Goal: Task Accomplishment & Management: Use online tool/utility

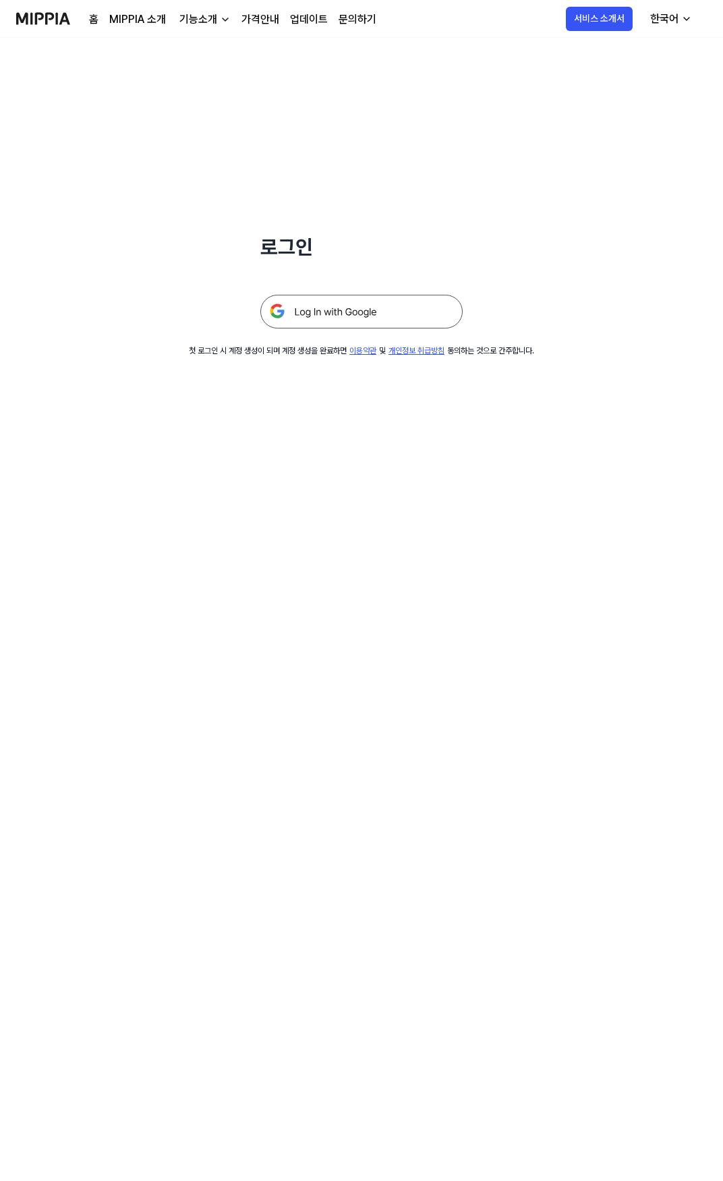
click at [344, 322] on img at bounding box center [361, 312] width 202 height 34
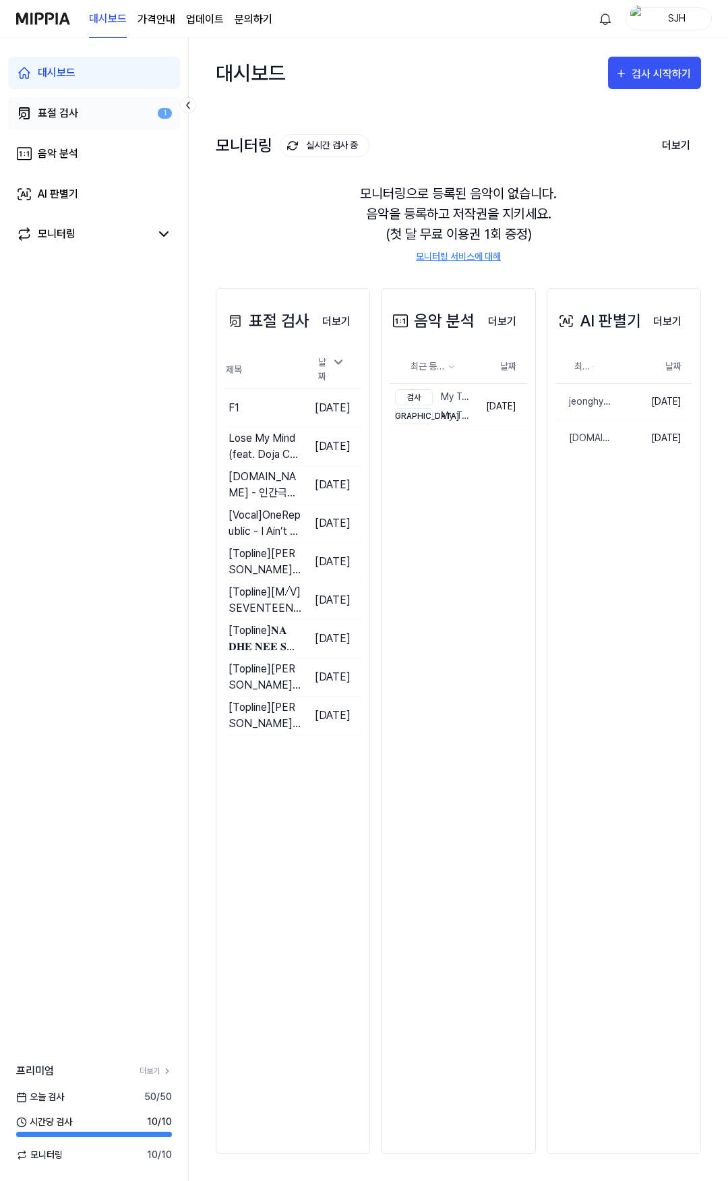
click at [102, 116] on link "표절 검사 1" at bounding box center [94, 113] width 172 height 32
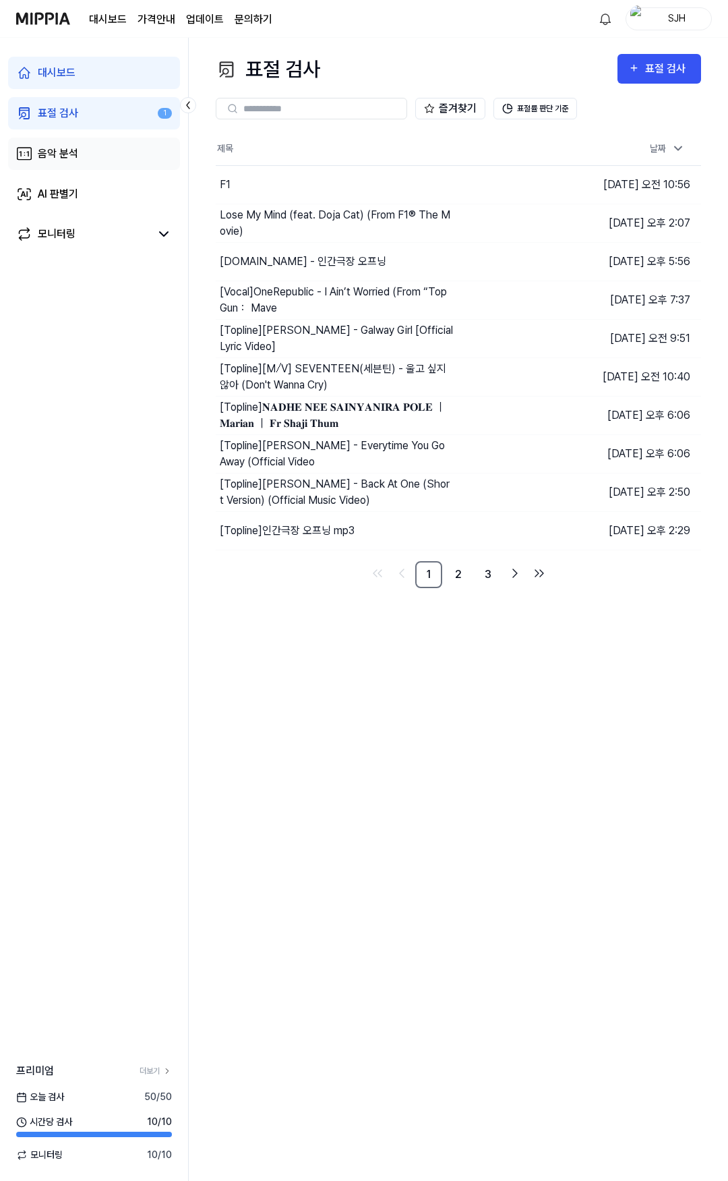
click at [100, 151] on link "음악 분석" at bounding box center [94, 154] width 172 height 32
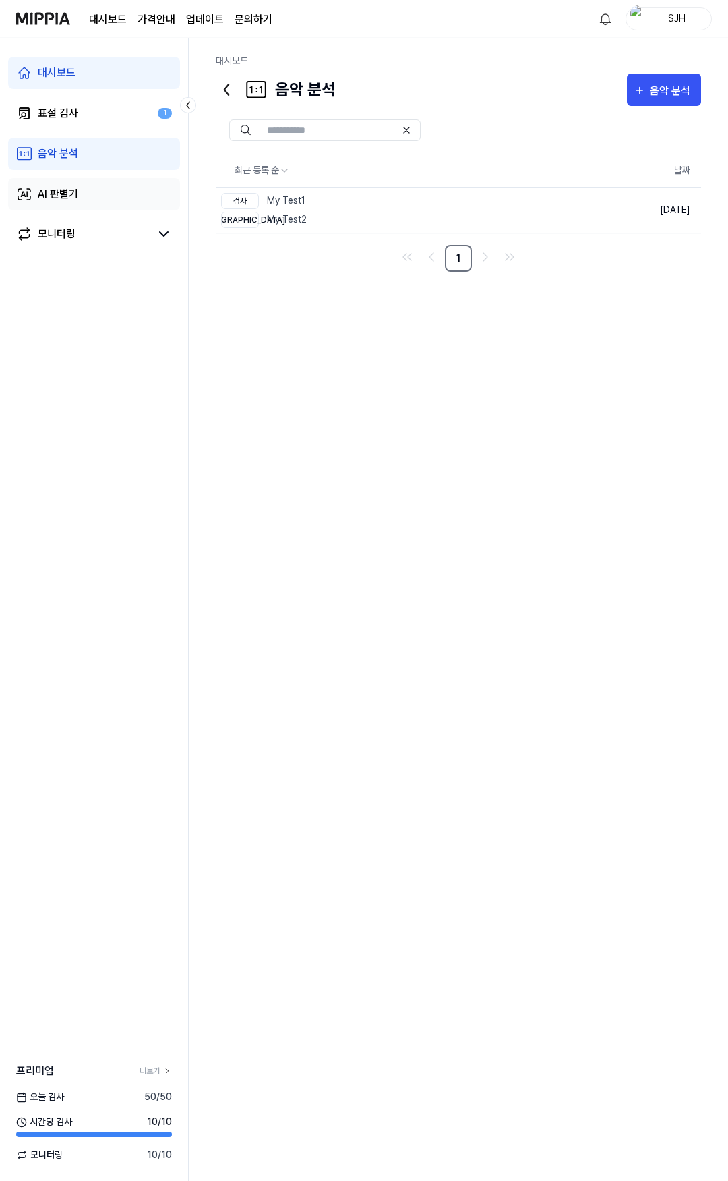
click at [102, 185] on link "AI 판별기" at bounding box center [94, 194] width 172 height 32
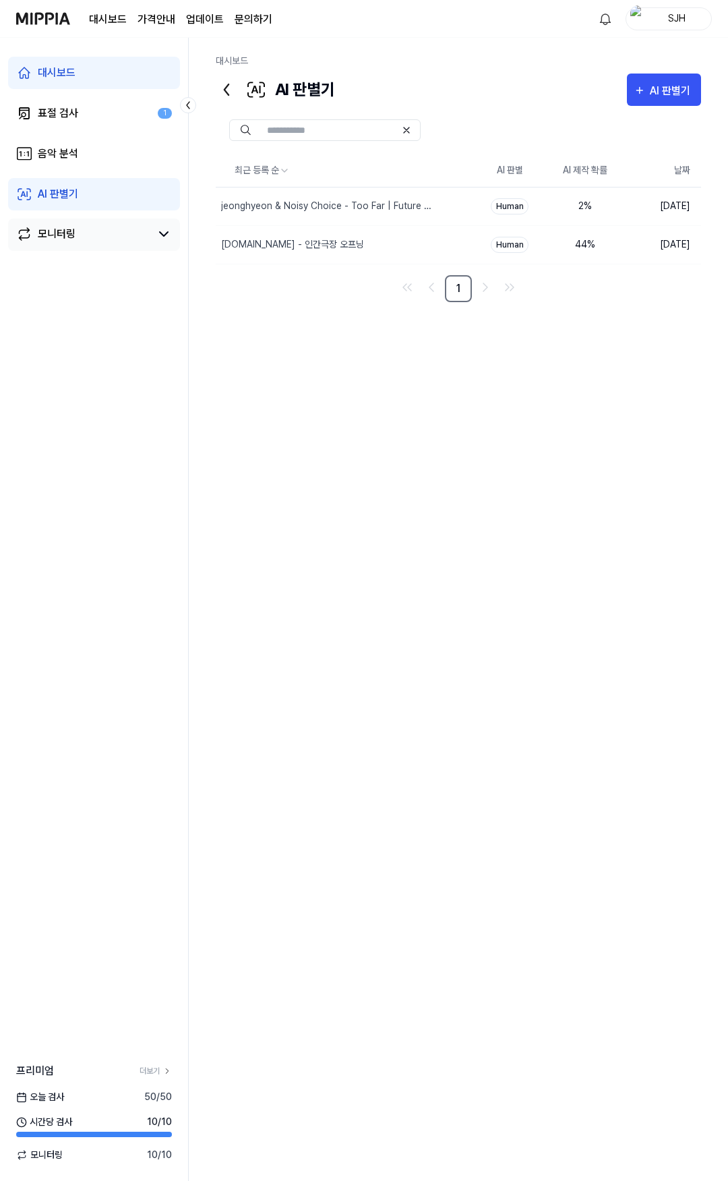
click at [91, 234] on link "모니터링" at bounding box center [83, 234] width 134 height 16
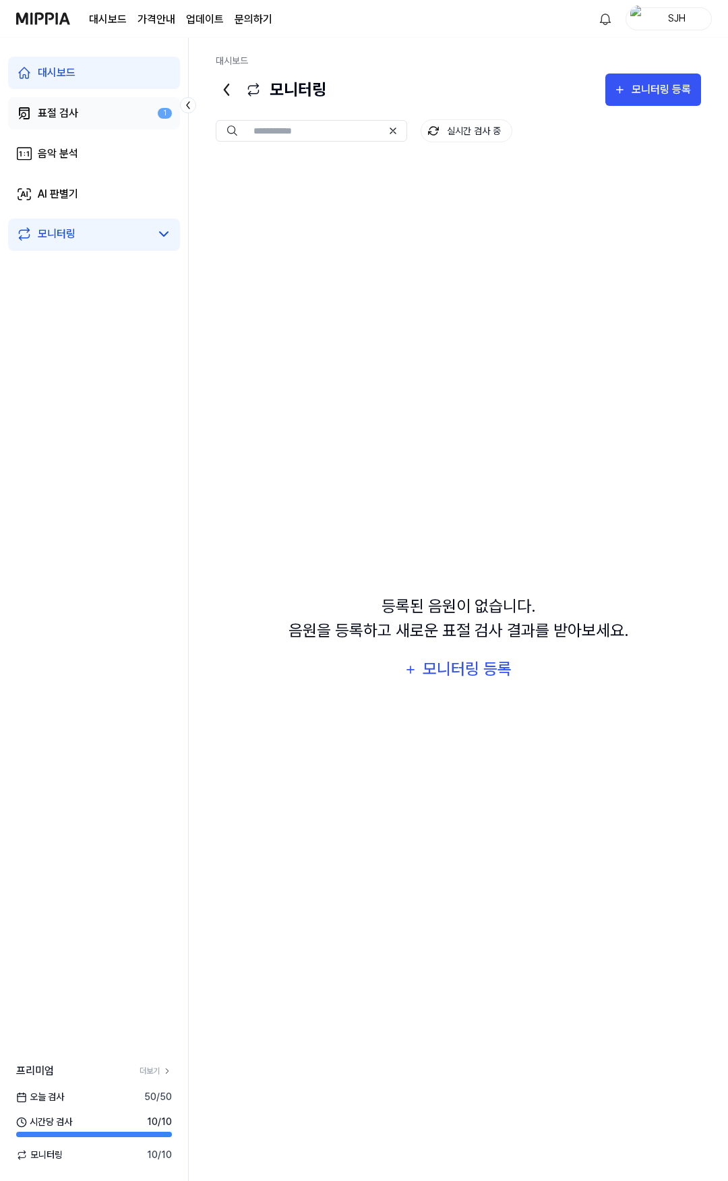
click at [119, 119] on link "표절 검사 1" at bounding box center [94, 113] width 172 height 32
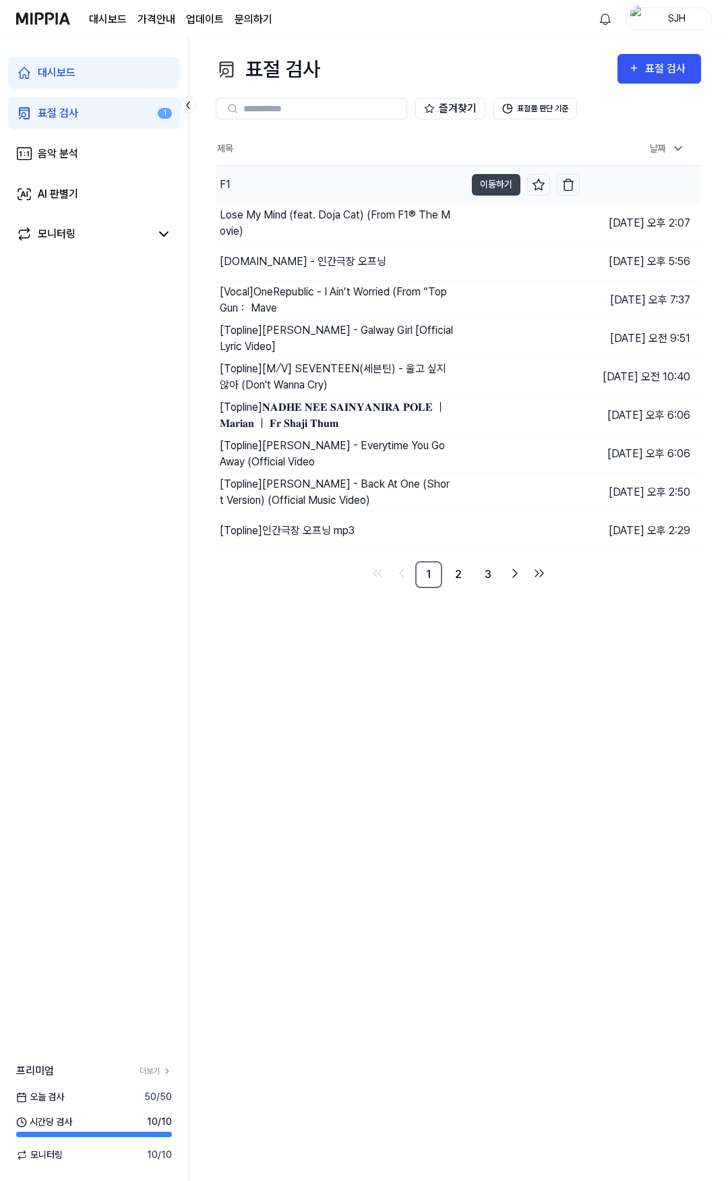
click at [285, 198] on div "F1" at bounding box center [341, 185] width 250 height 38
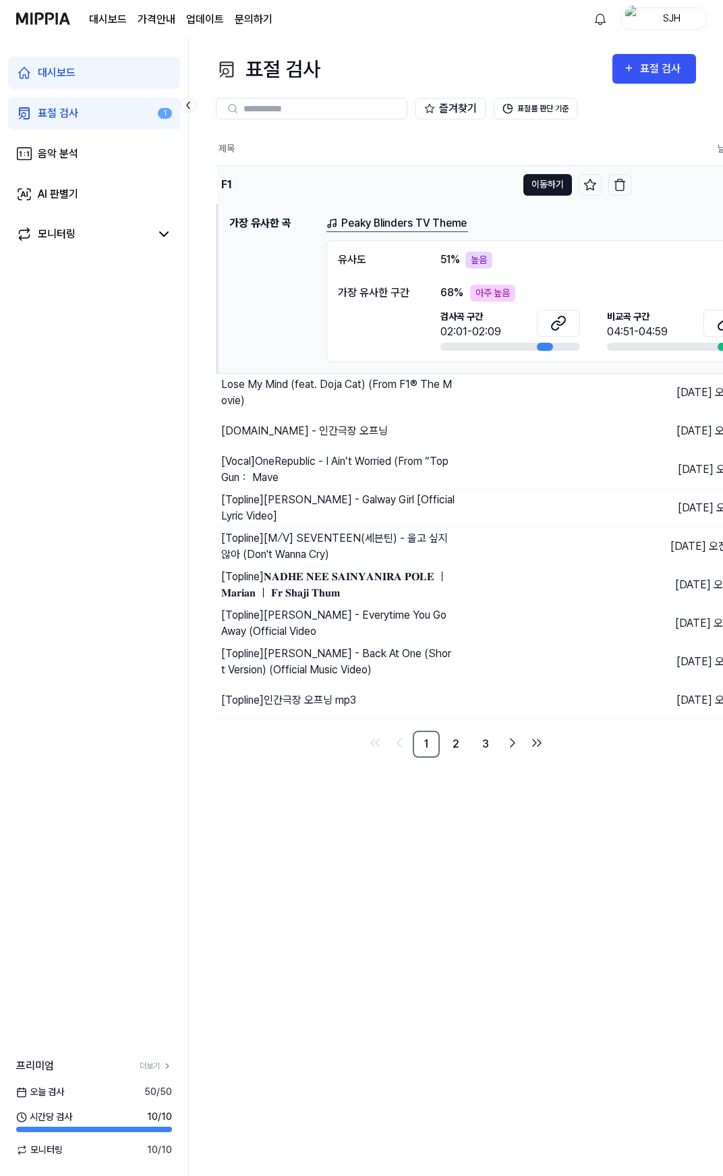
click at [540, 185] on button "이동하기" at bounding box center [547, 185] width 49 height 22
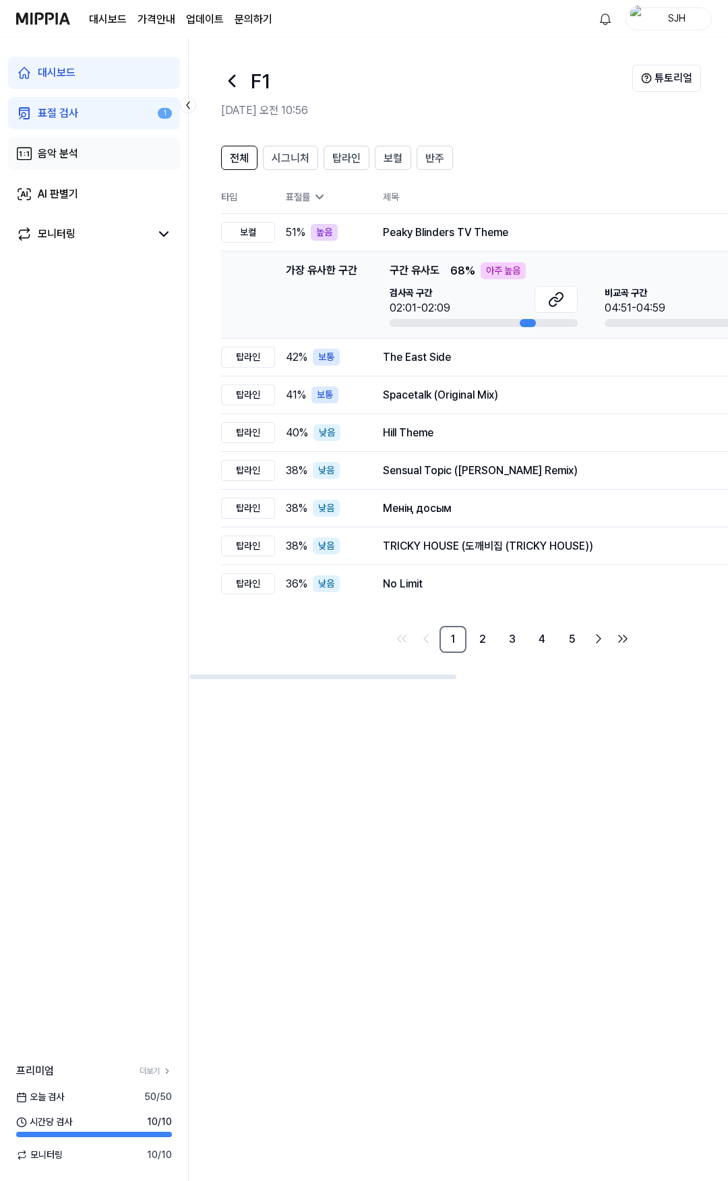
click at [108, 148] on link "음악 분석" at bounding box center [94, 154] width 172 height 32
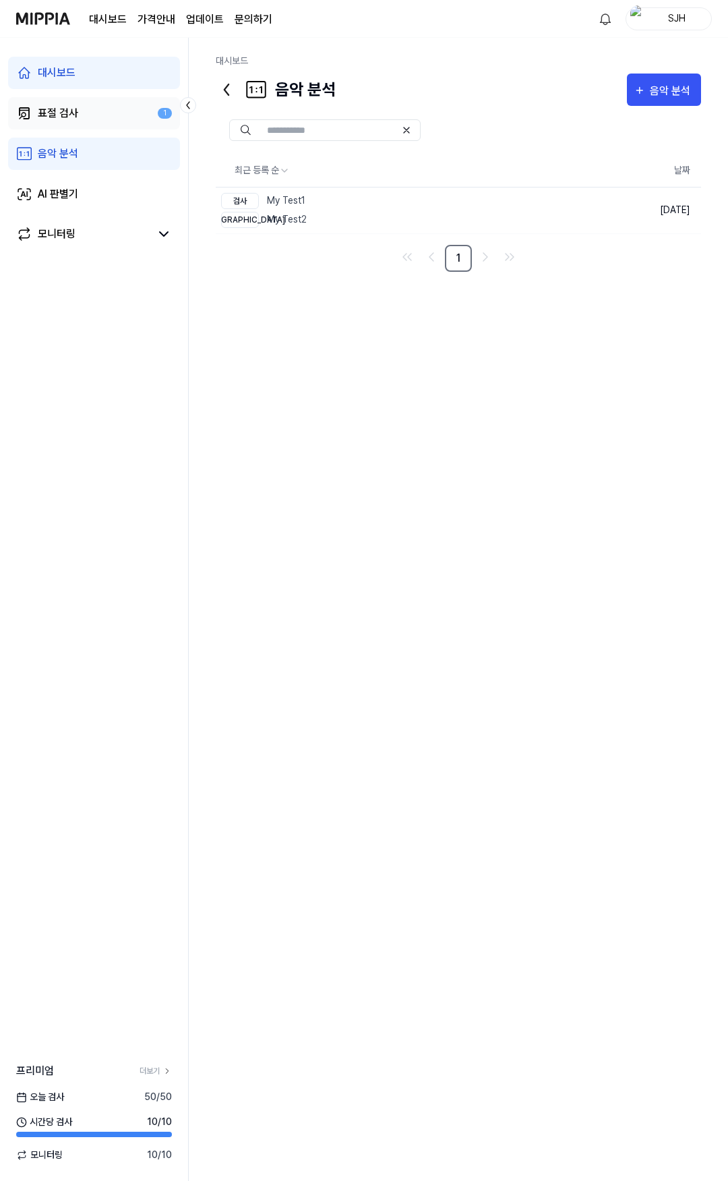
click at [105, 117] on link "표절 검사 1" at bounding box center [94, 113] width 172 height 32
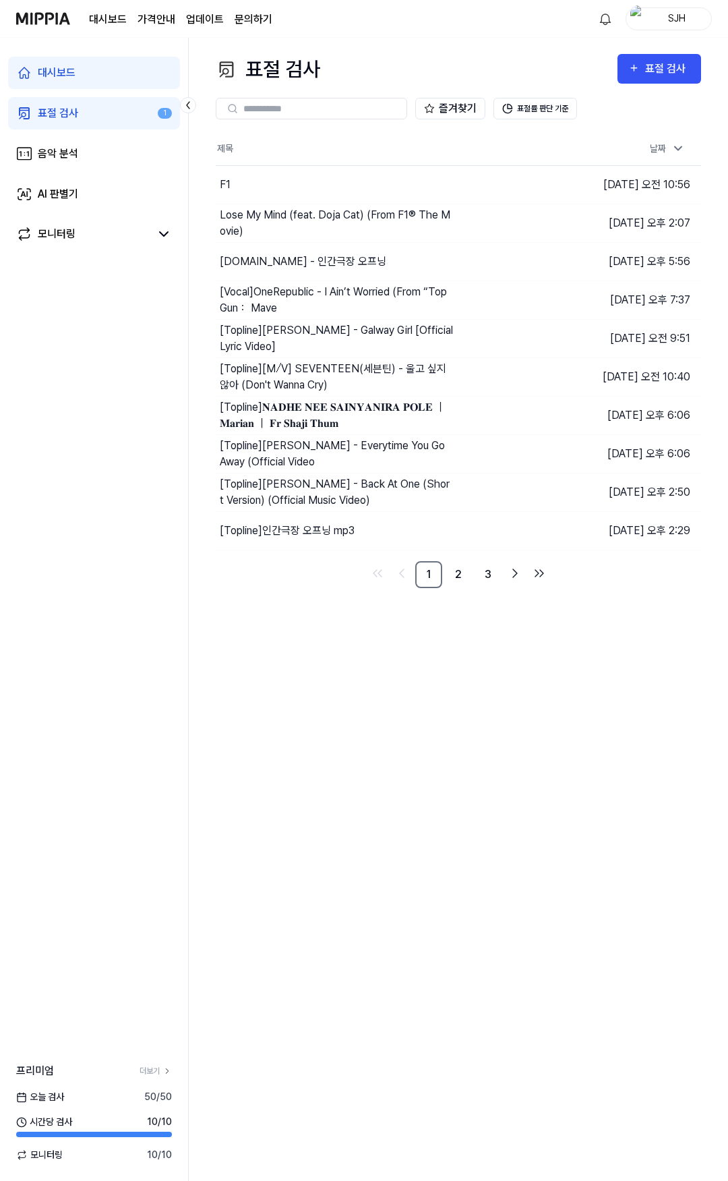
click at [94, 174] on div "대시보드 표절 검사 1 음악 분석 AI 판별기 모니터링" at bounding box center [94, 154] width 188 height 232
click at [94, 201] on link "AI 판별기" at bounding box center [94, 194] width 172 height 32
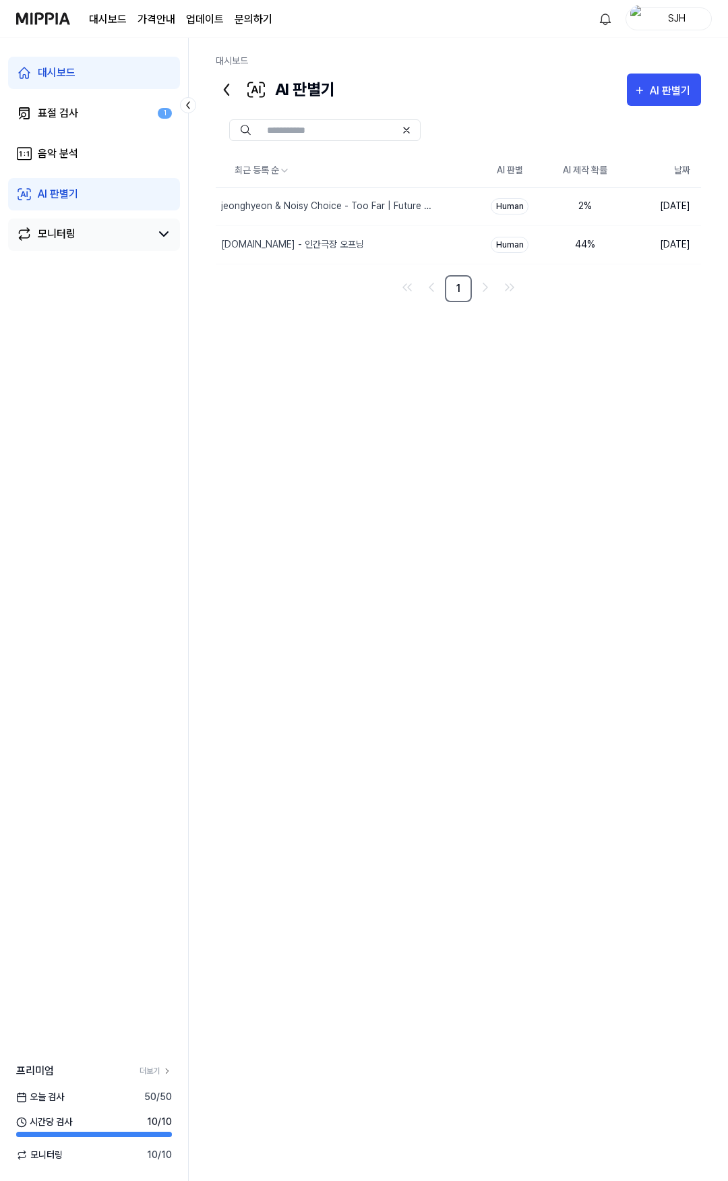
click at [92, 236] on link "모니터링" at bounding box center [83, 234] width 134 height 16
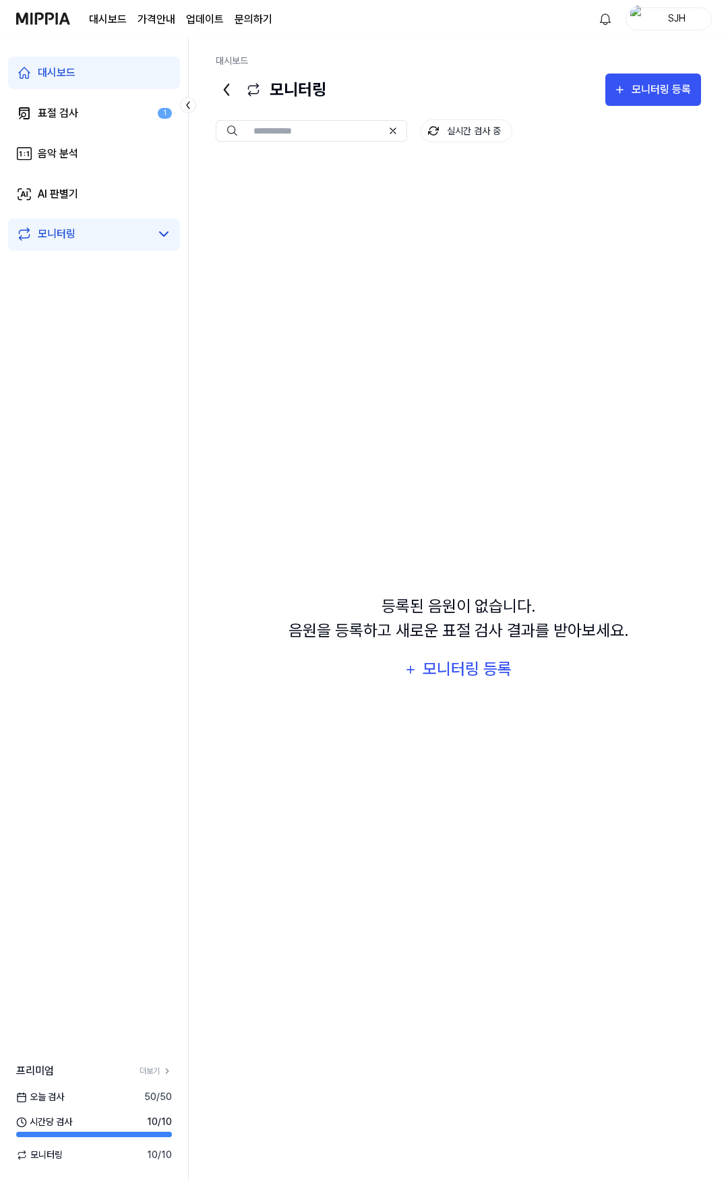
click at [79, 96] on div "대시보드 표절 검사 1 음악 분석 AI 판별기 모니터링" at bounding box center [94, 154] width 188 height 232
click at [76, 70] on link "대시보드" at bounding box center [94, 73] width 172 height 32
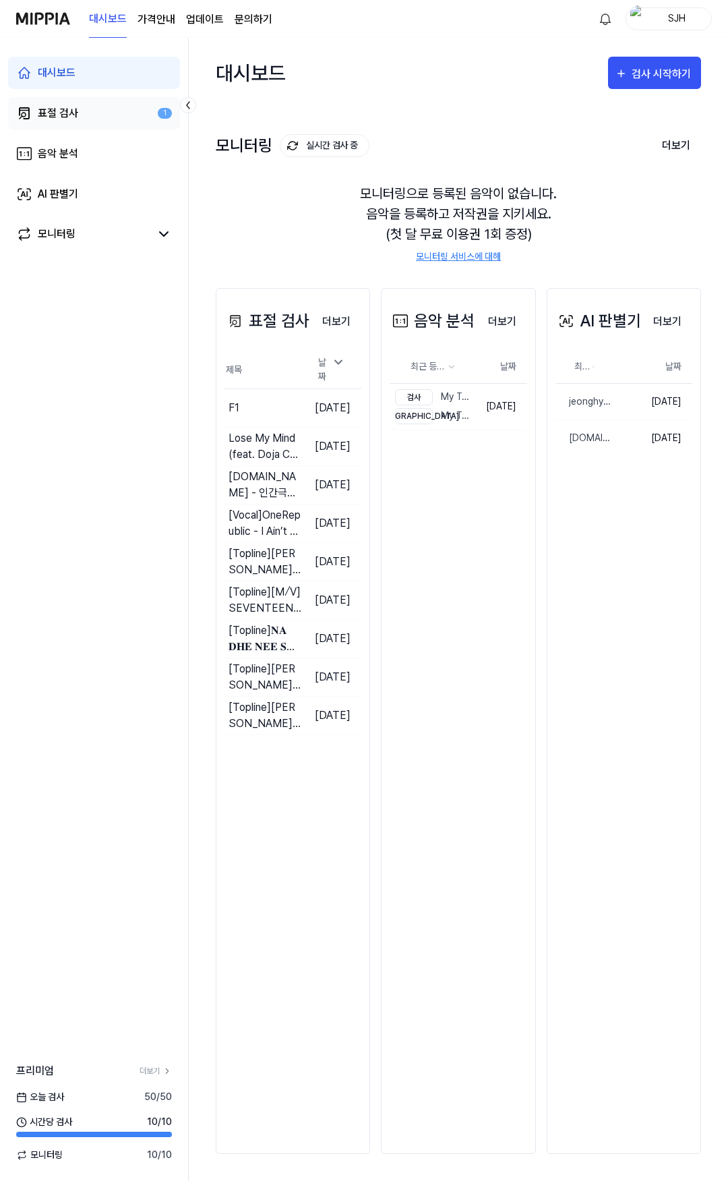
click at [61, 116] on div "표절 검사" at bounding box center [58, 113] width 40 height 16
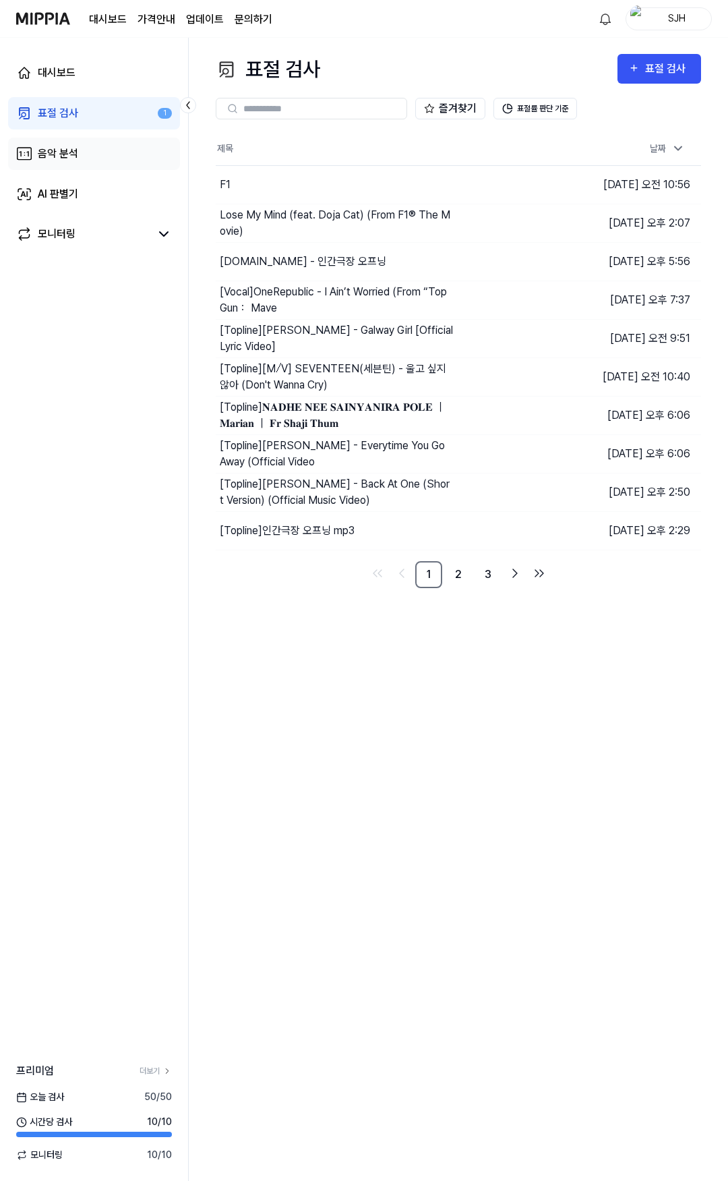
click at [63, 151] on div "음악 분석" at bounding box center [58, 154] width 40 height 16
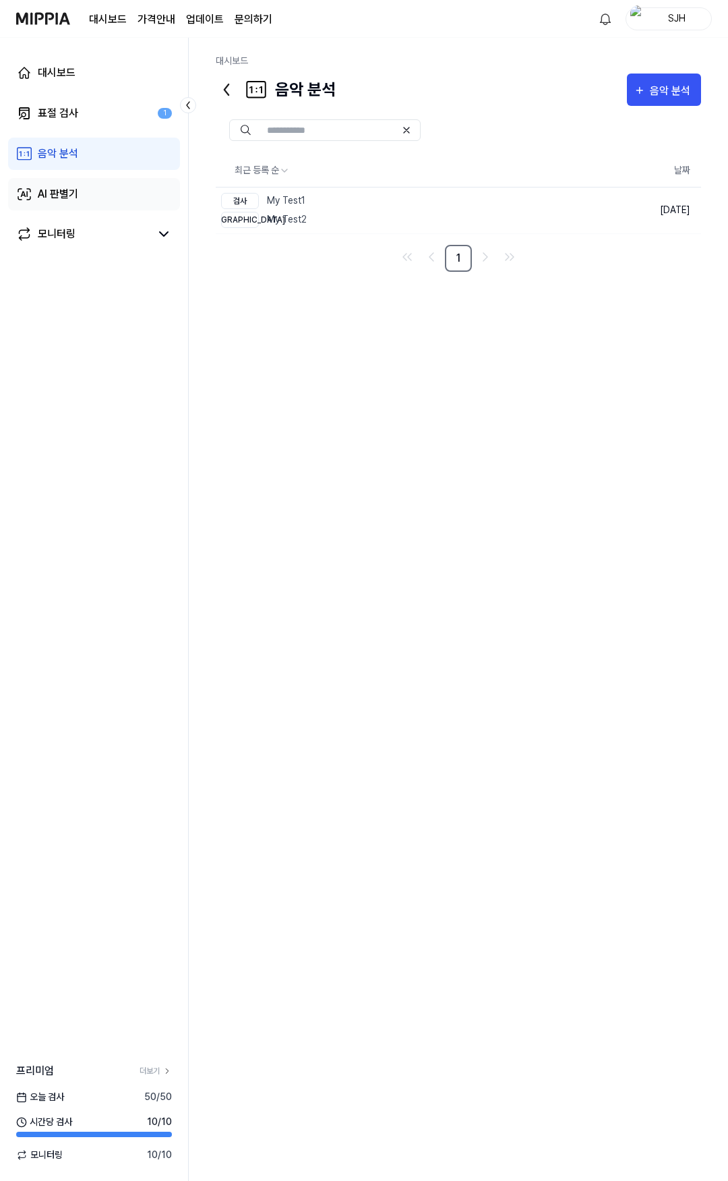
click at [65, 185] on link "AI 판별기" at bounding box center [94, 194] width 172 height 32
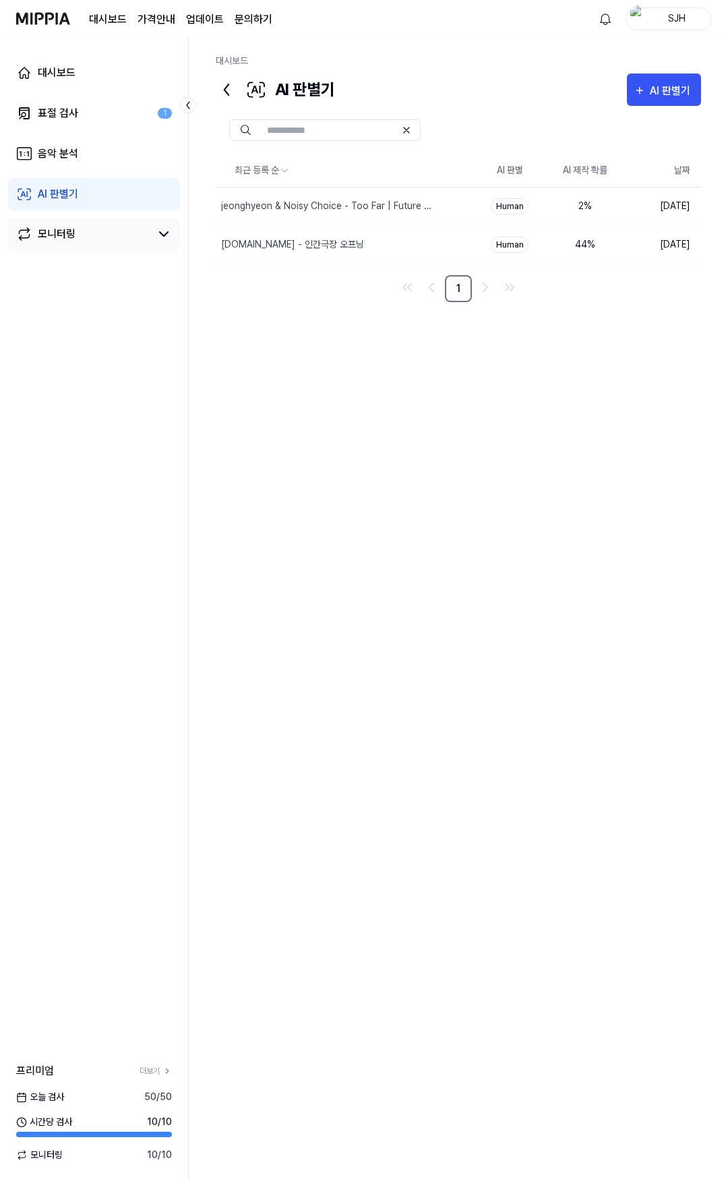
click at [72, 223] on div "모니터링" at bounding box center [94, 235] width 172 height 32
click at [78, 219] on div "모니터링" at bounding box center [94, 235] width 172 height 32
click at [74, 181] on link "AI 판별기" at bounding box center [94, 194] width 172 height 32
click at [69, 144] on link "음악 분석" at bounding box center [94, 154] width 172 height 32
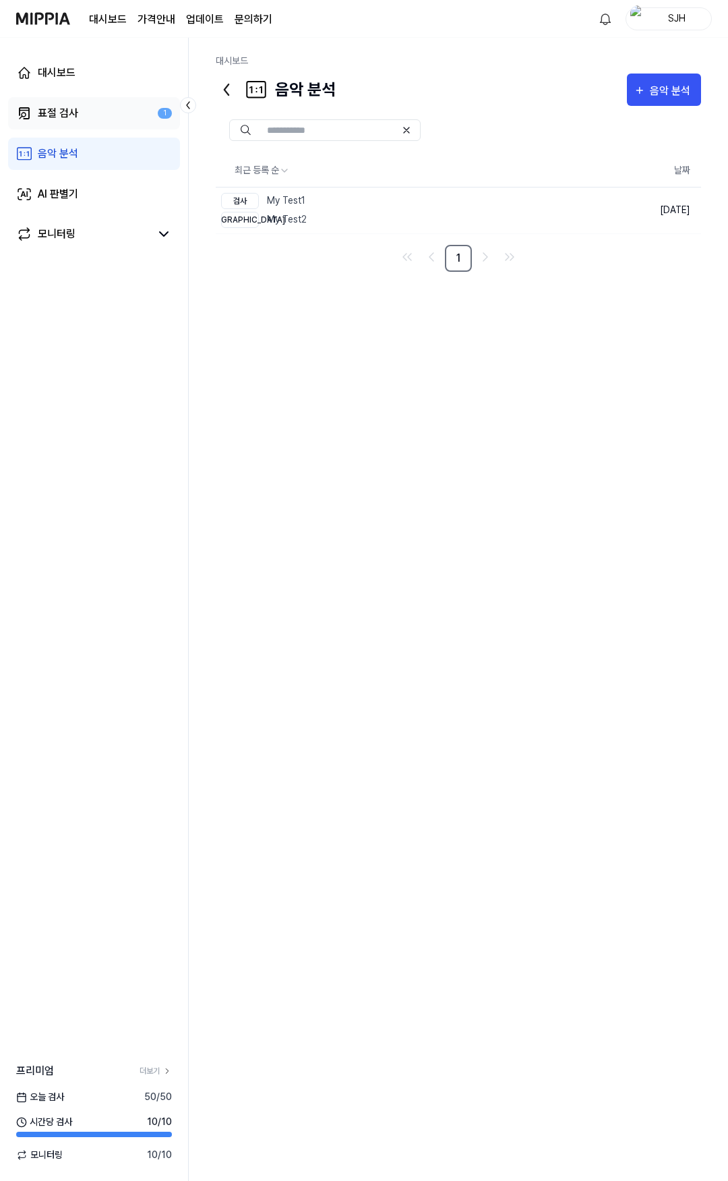
drag, startPoint x: 70, startPoint y: 114, endPoint x: 62, endPoint y: 117, distance: 8.8
click at [70, 113] on div "표절 검사" at bounding box center [58, 113] width 40 height 16
